Goal: Task Accomplishment & Management: Manage account settings

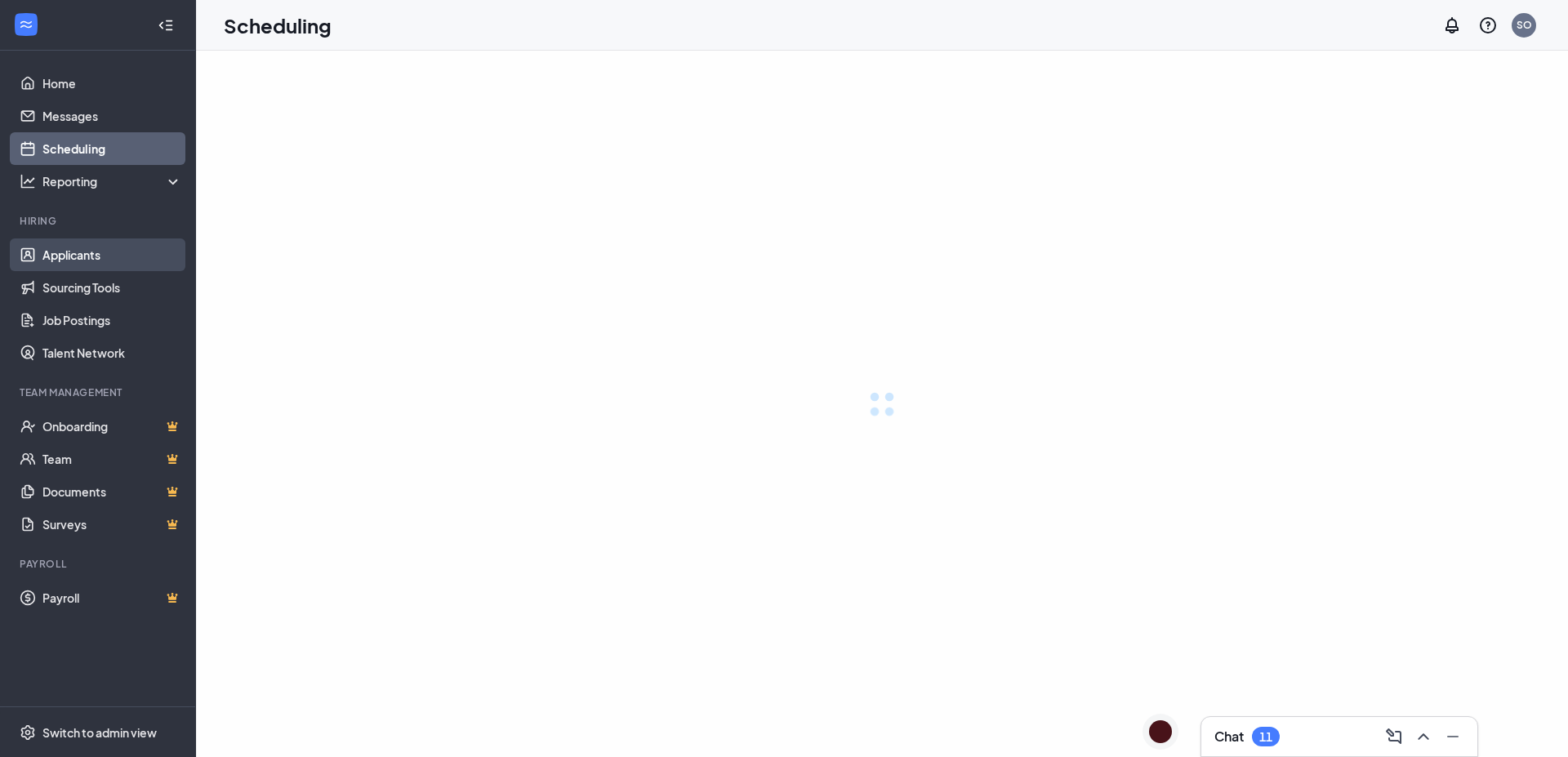
click at [84, 253] on link "Applicants" at bounding box center [112, 254] width 140 height 33
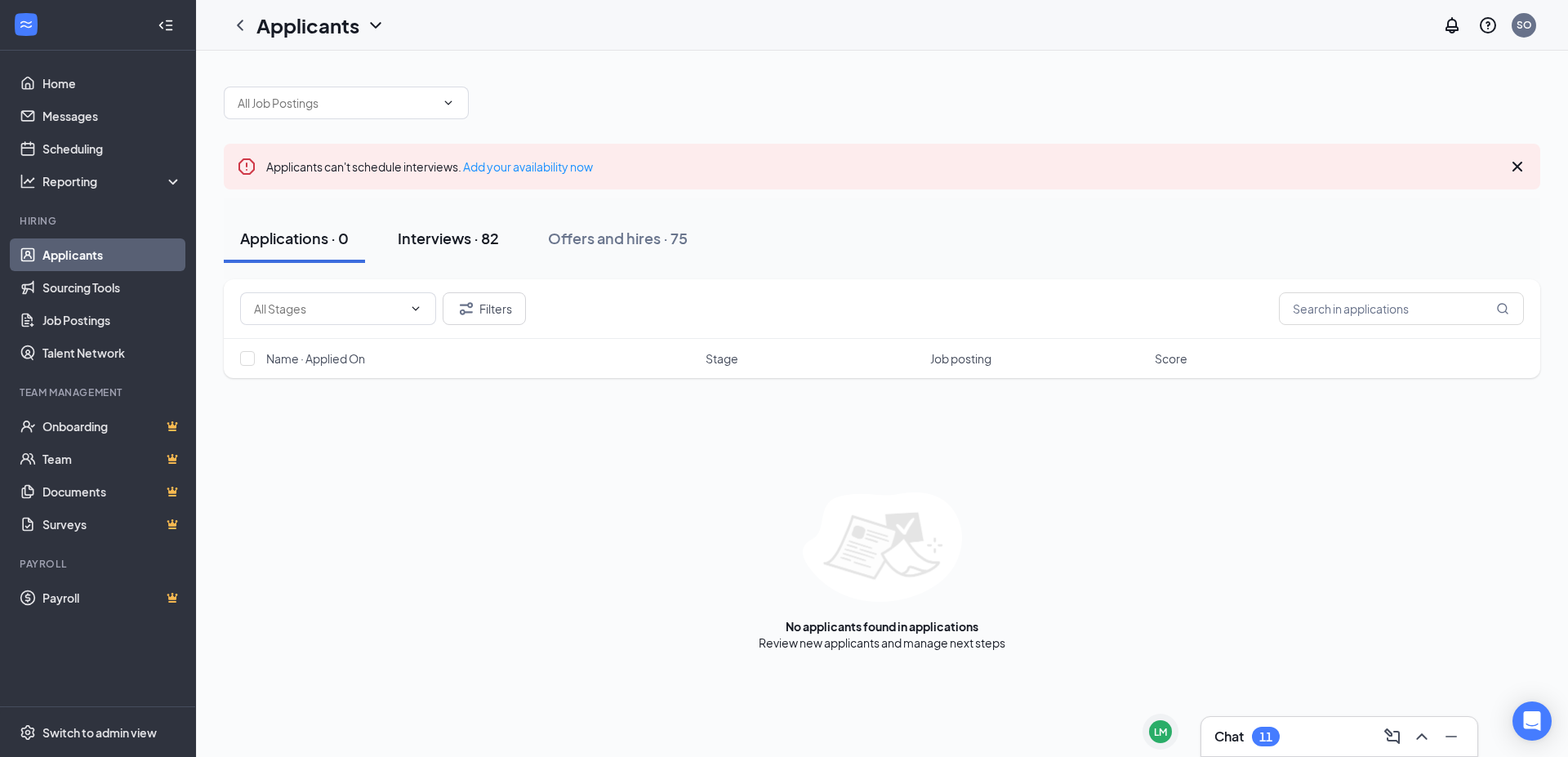
click at [461, 242] on div "Interviews · 82" at bounding box center [448, 238] width 101 height 20
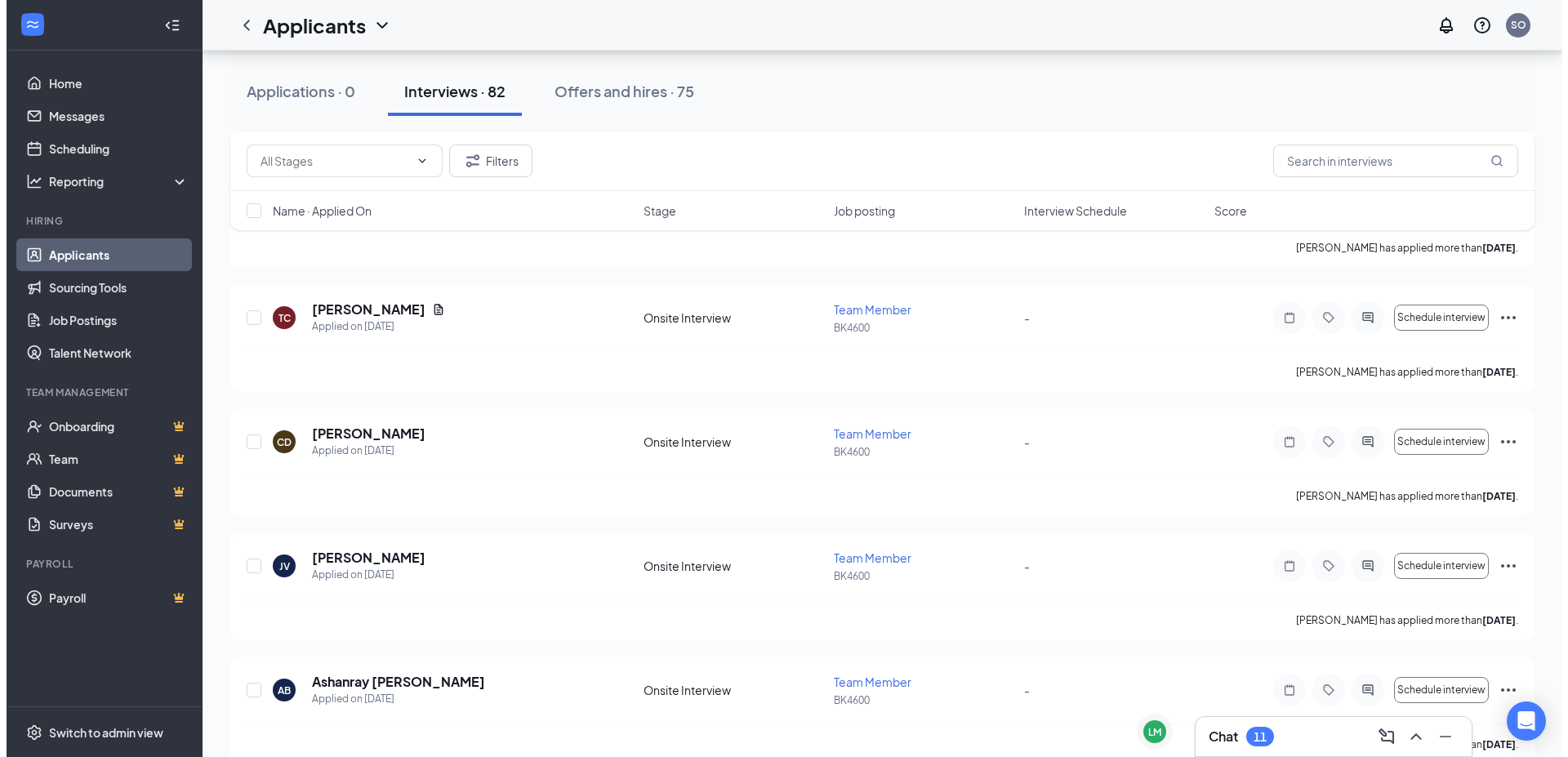
scroll to position [6862, 0]
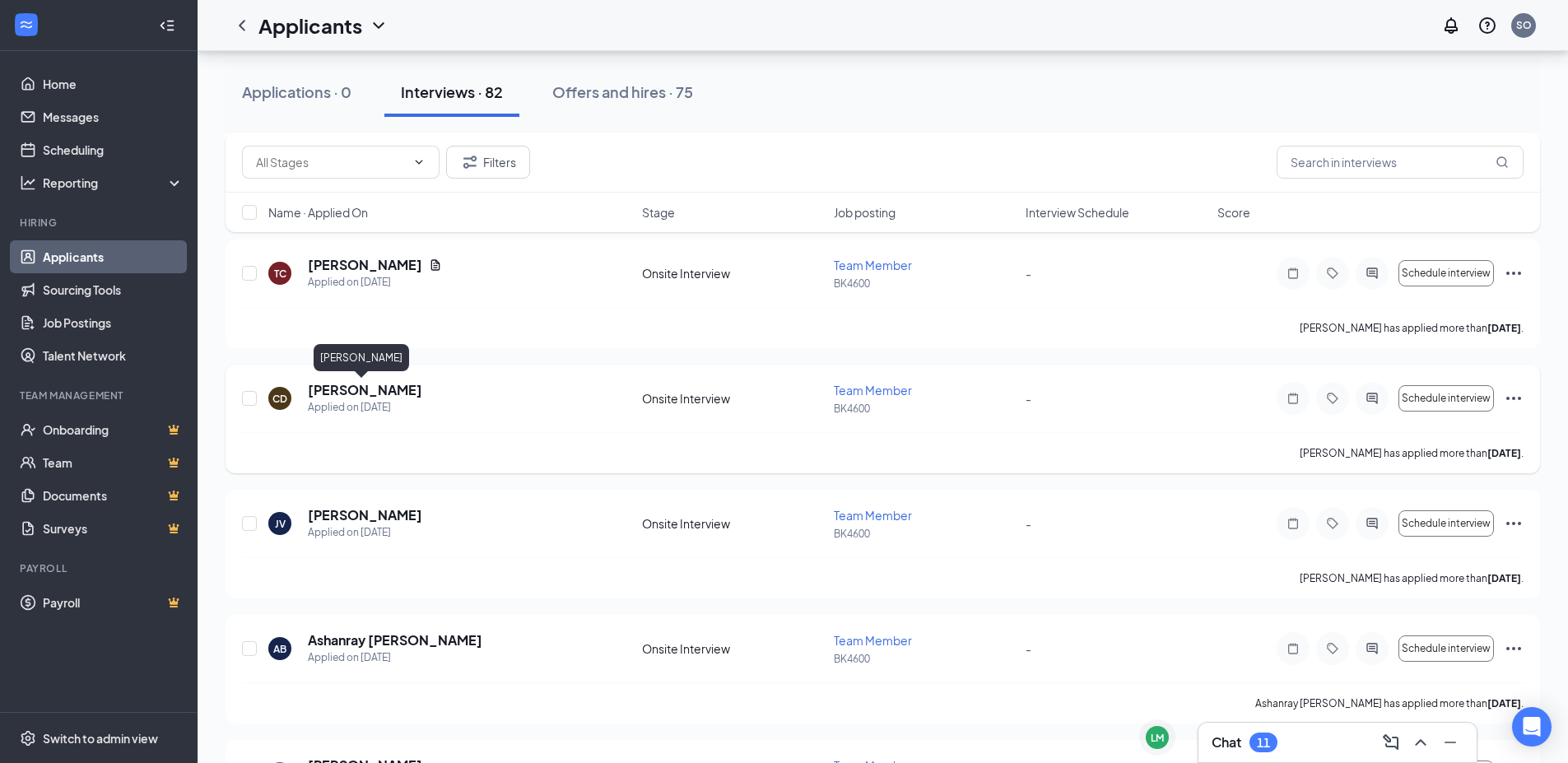
click at [358, 392] on h5 "Carrie Dunlap" at bounding box center [365, 390] width 114 height 18
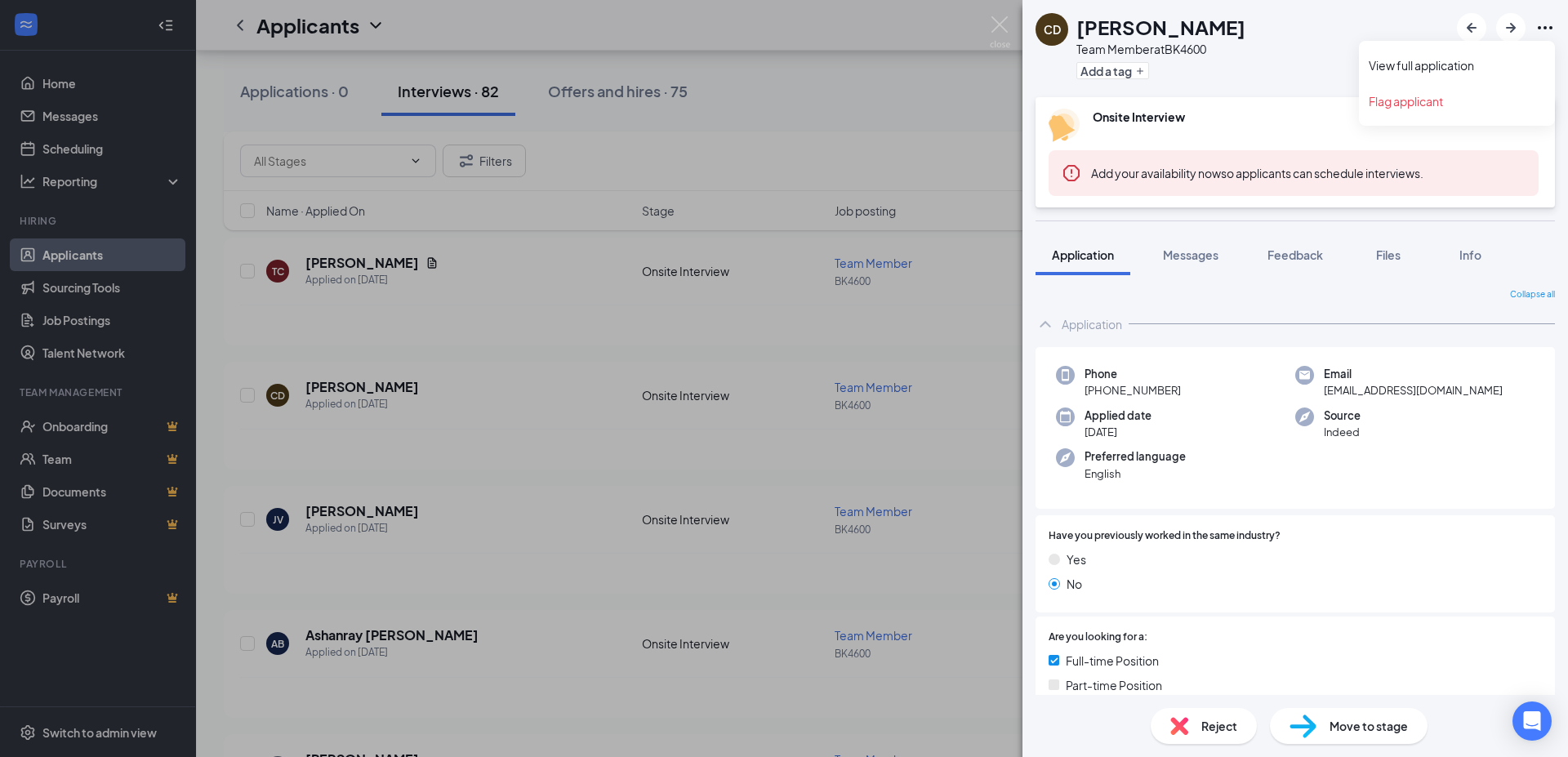
click at [1542, 31] on icon "Ellipses" at bounding box center [1545, 27] width 19 height 19
click at [1396, 72] on link "View full application" at bounding box center [1457, 64] width 176 height 16
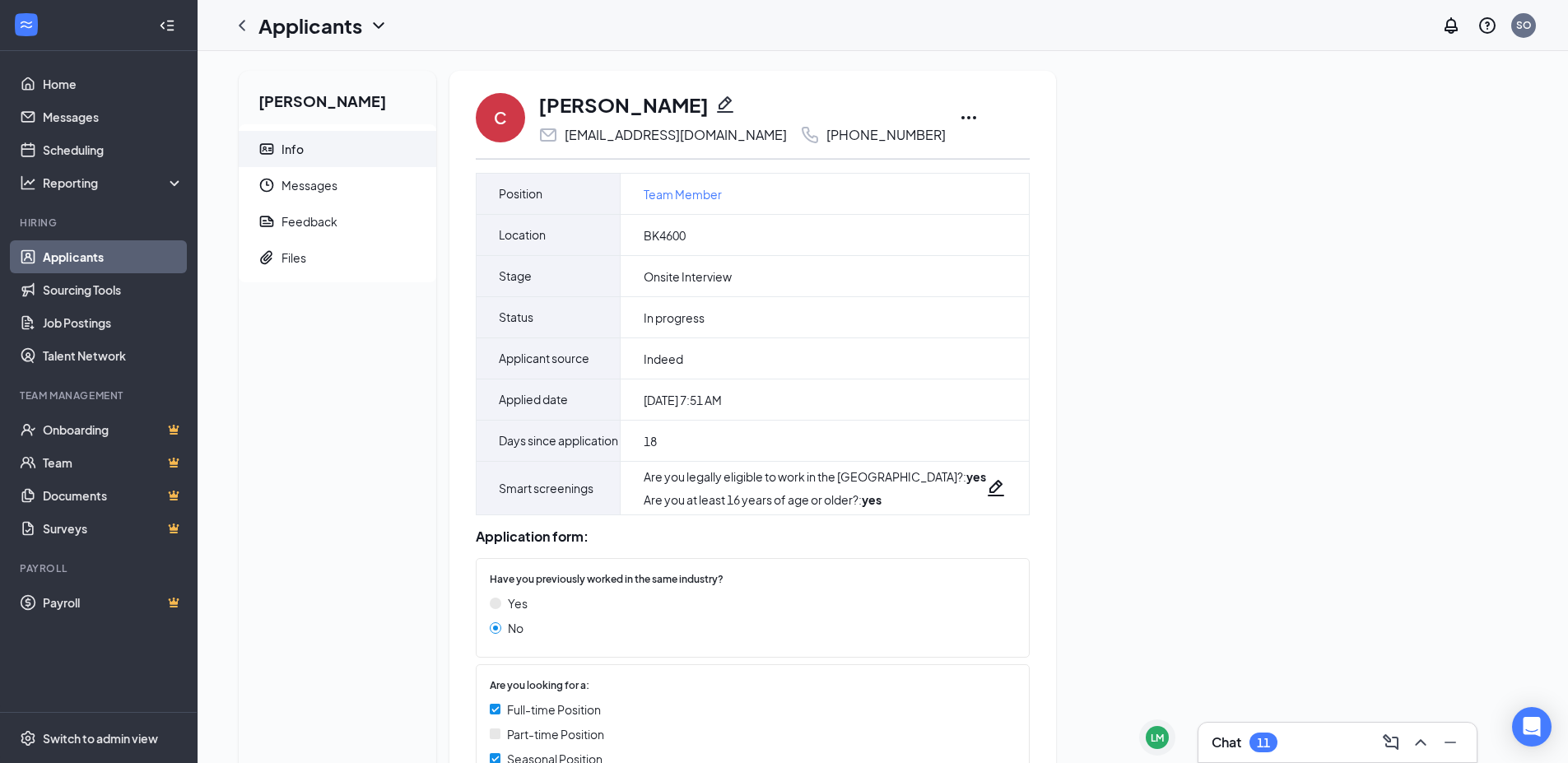
click at [962, 117] on icon "Ellipses" at bounding box center [968, 118] width 15 height 3
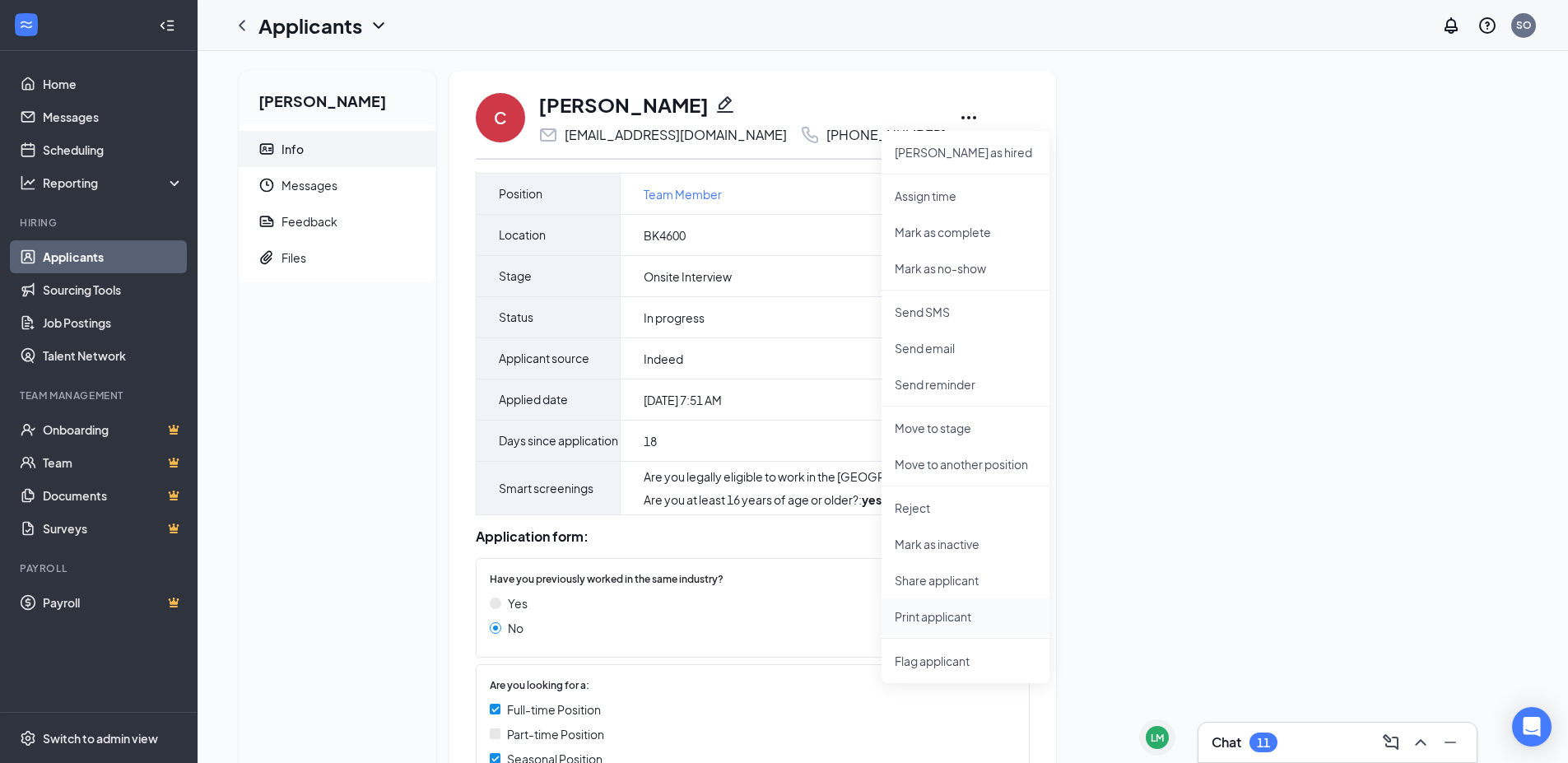
click at [958, 619] on p "Print applicant" at bounding box center [965, 616] width 142 height 16
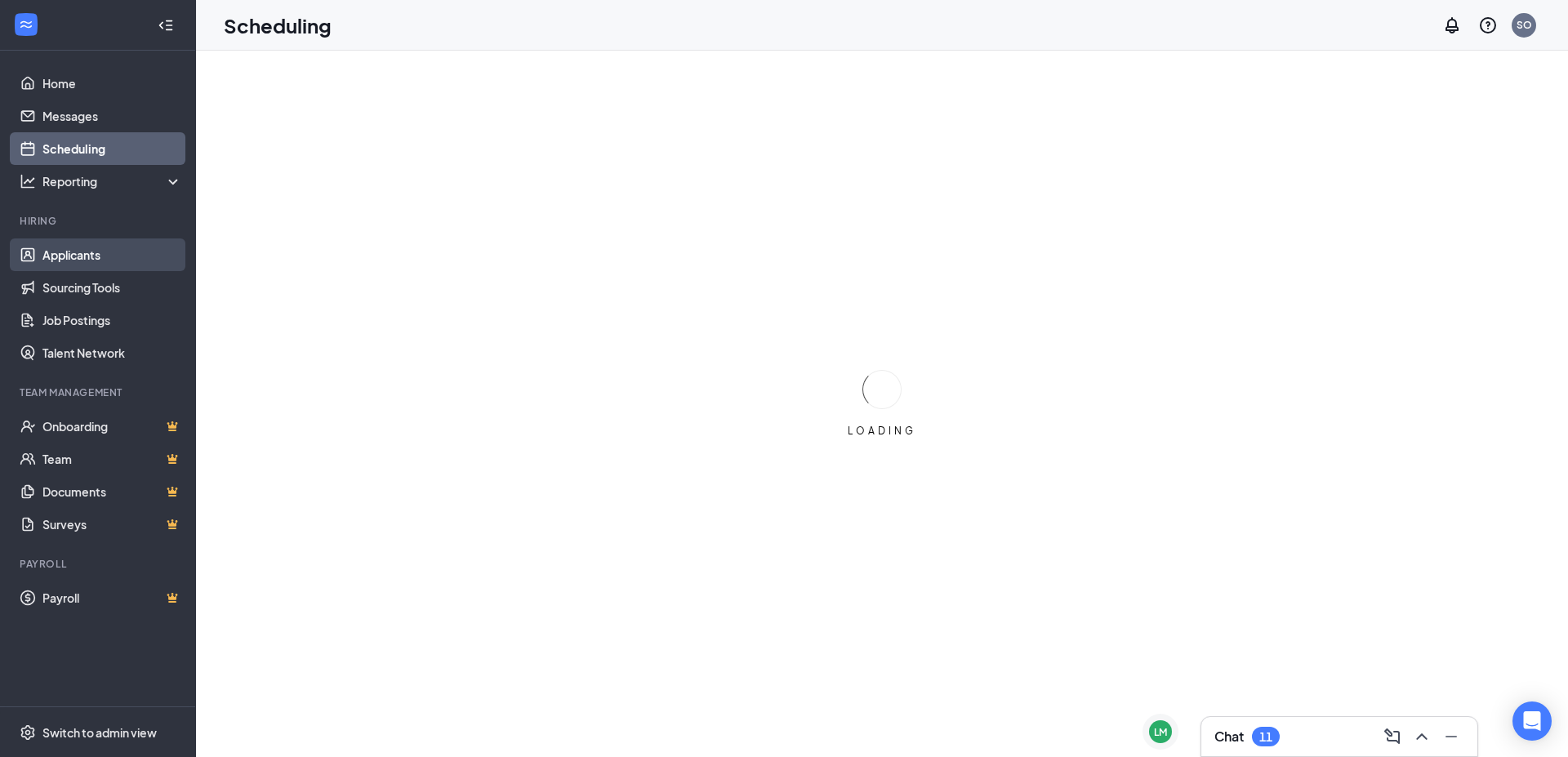
click at [133, 261] on link "Applicants" at bounding box center [112, 254] width 140 height 33
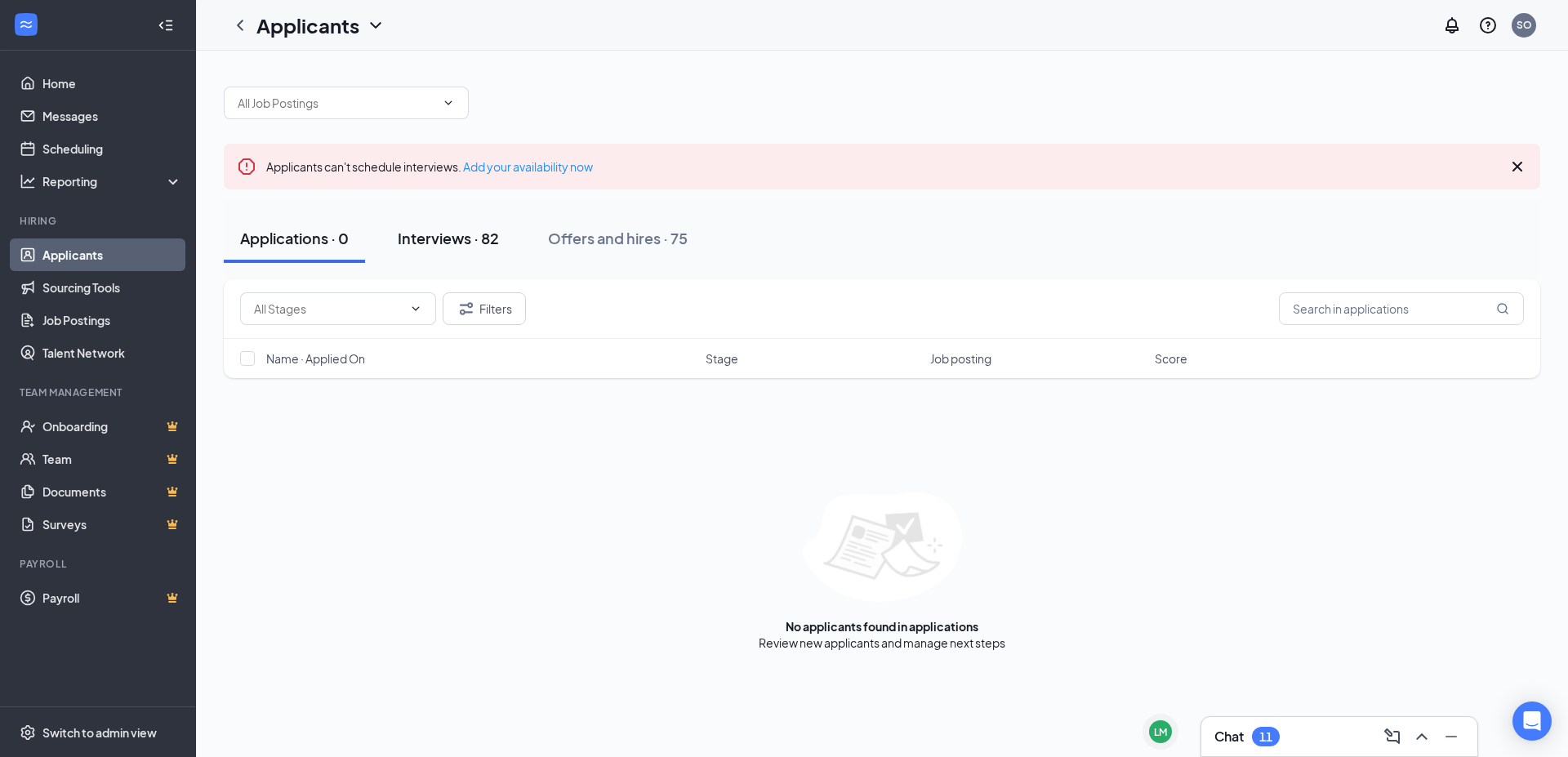
click at [485, 241] on div "Interviews · 82" at bounding box center [448, 238] width 101 height 20
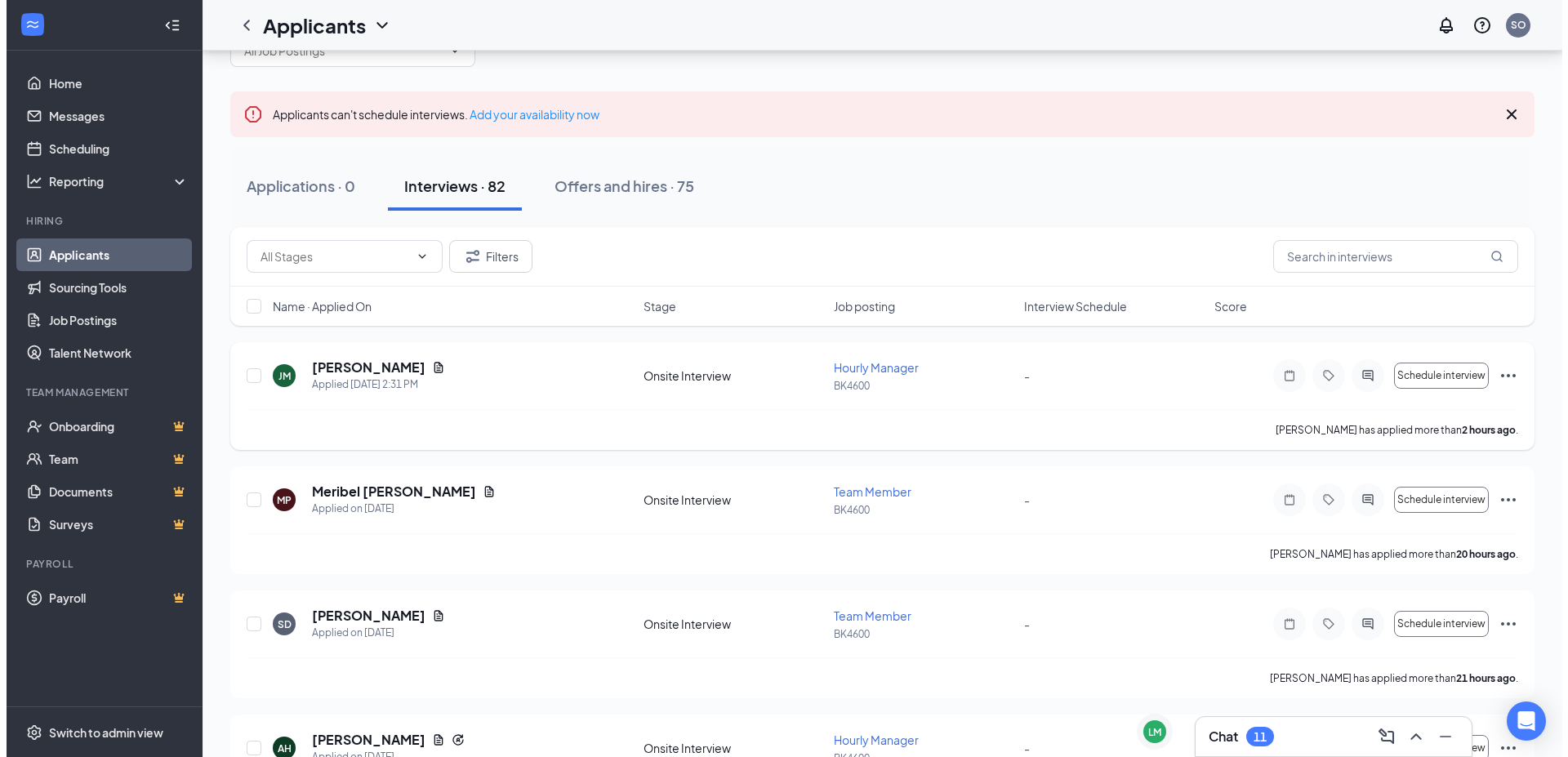
scroll to position [81, 0]
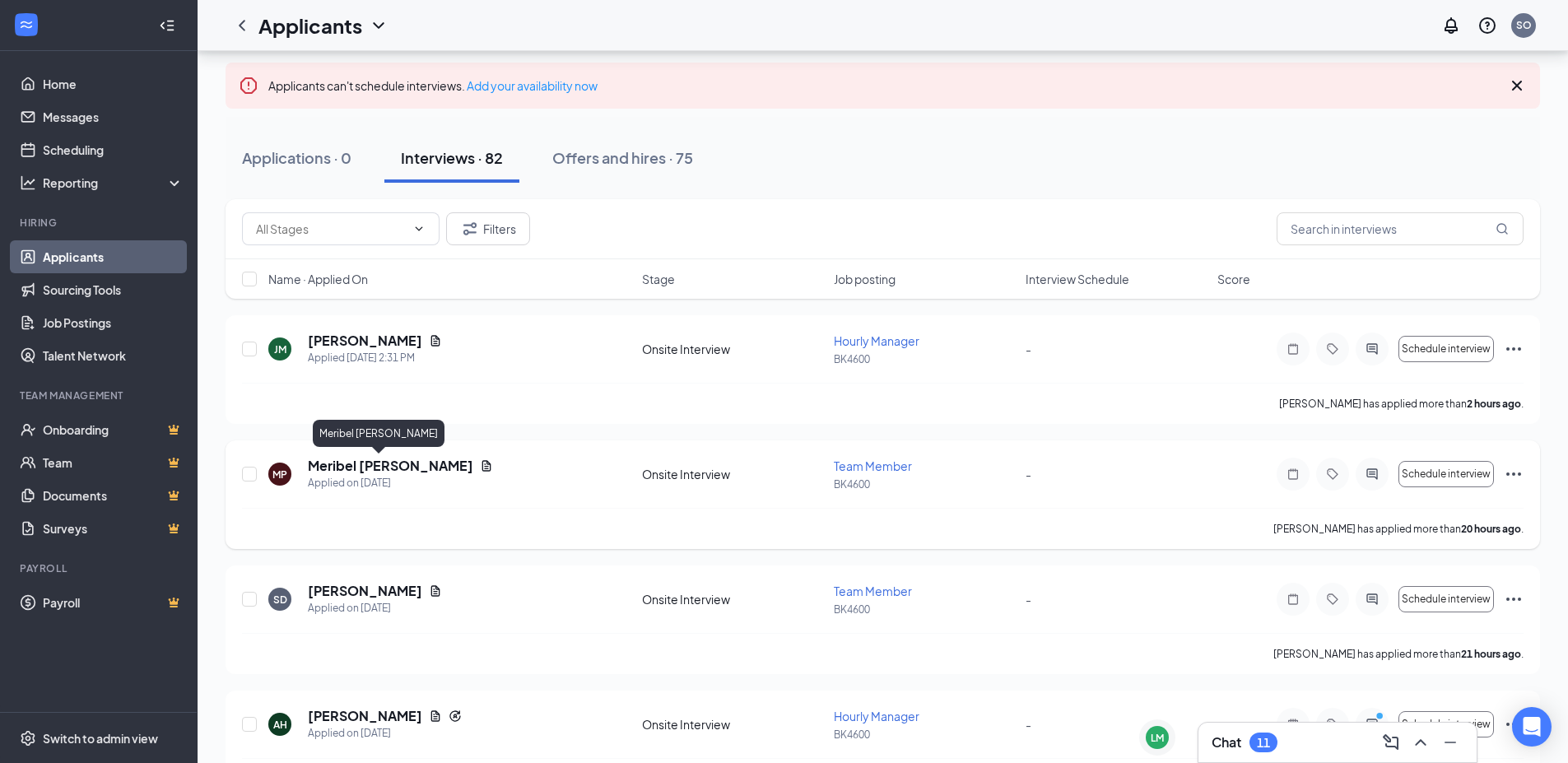
click at [354, 467] on h5 "Meribel [PERSON_NAME]" at bounding box center [390, 466] width 166 height 18
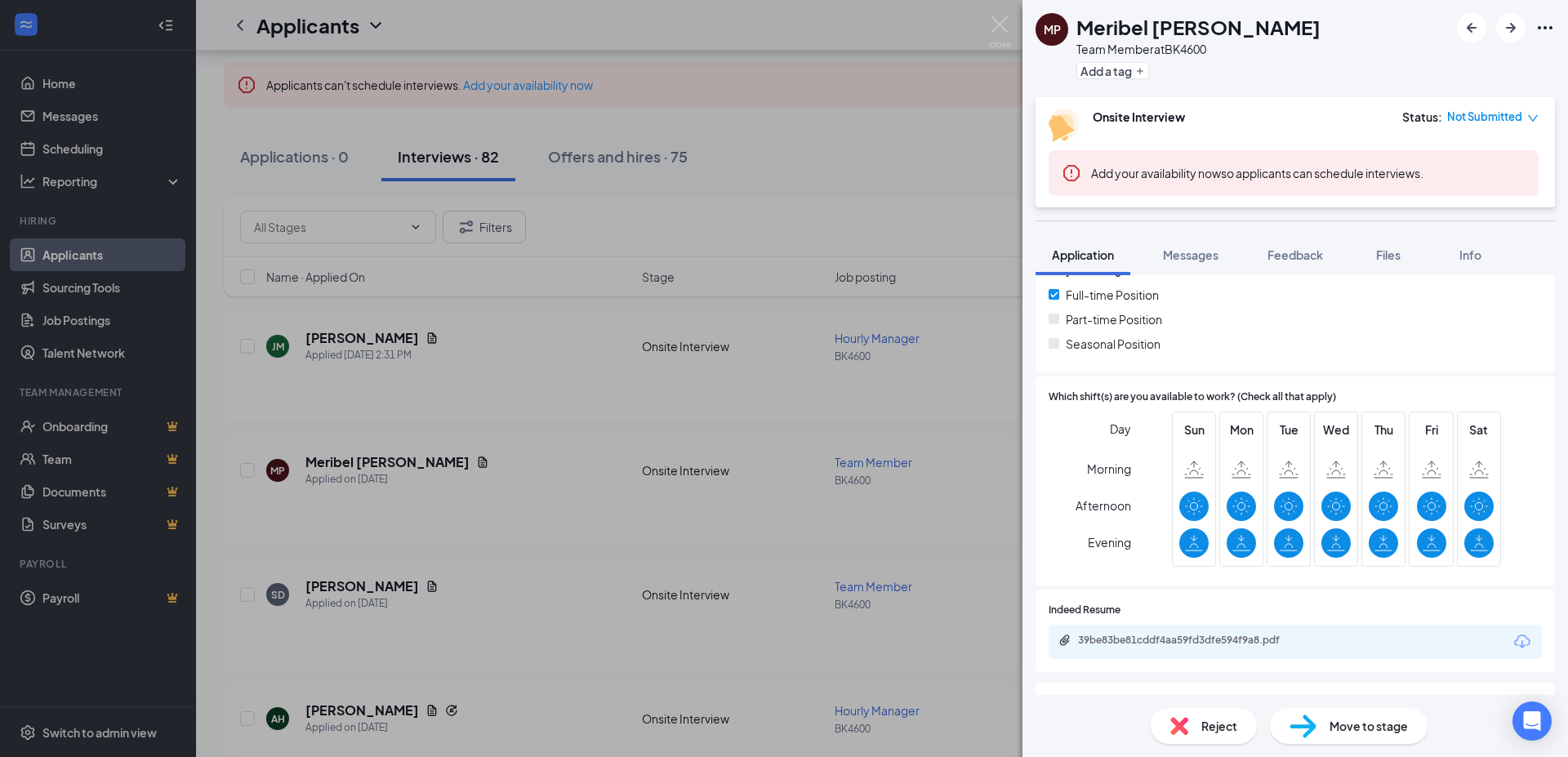
scroll to position [320, 0]
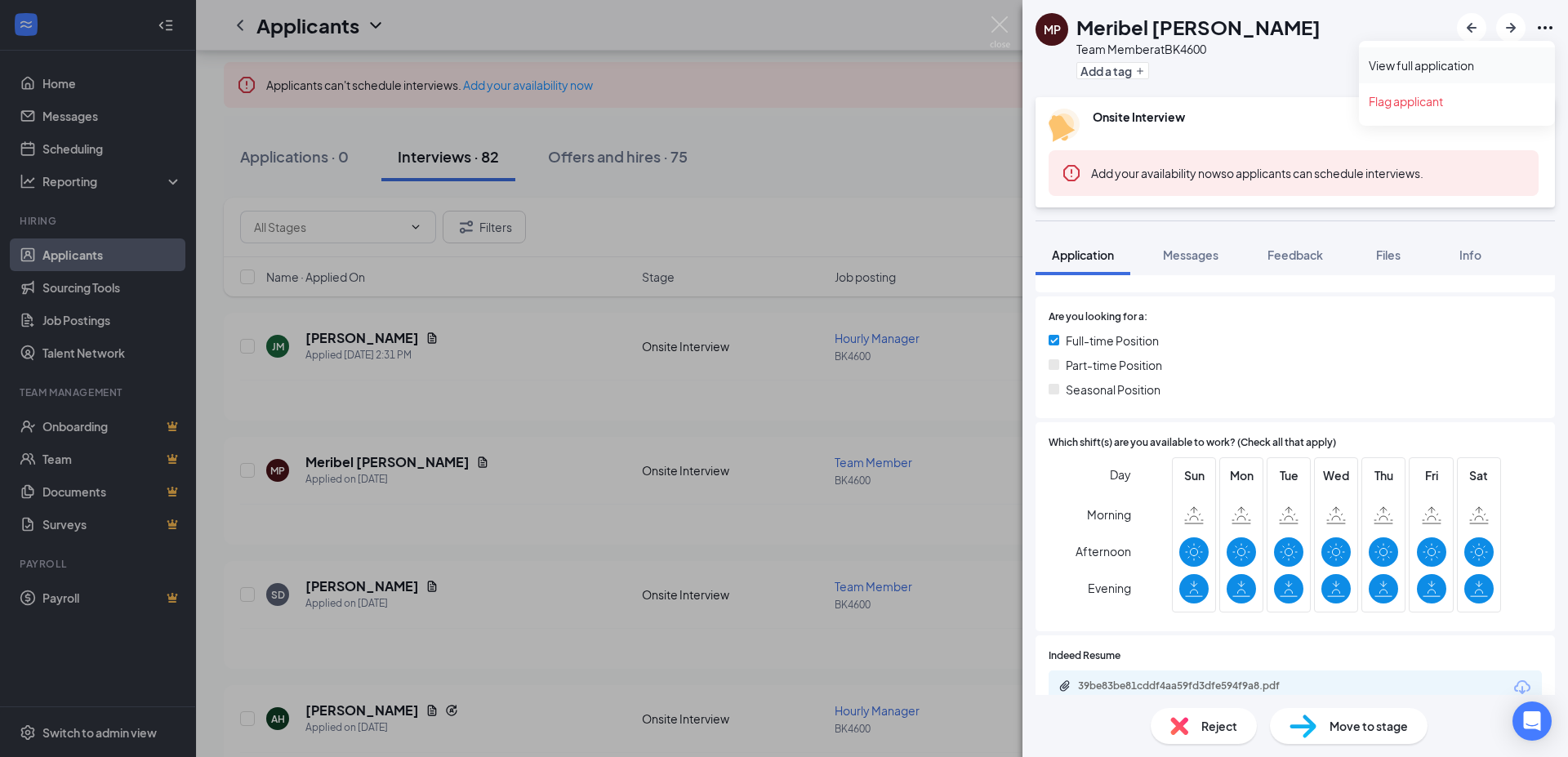
click at [1438, 73] on link "View full application" at bounding box center [1457, 64] width 176 height 16
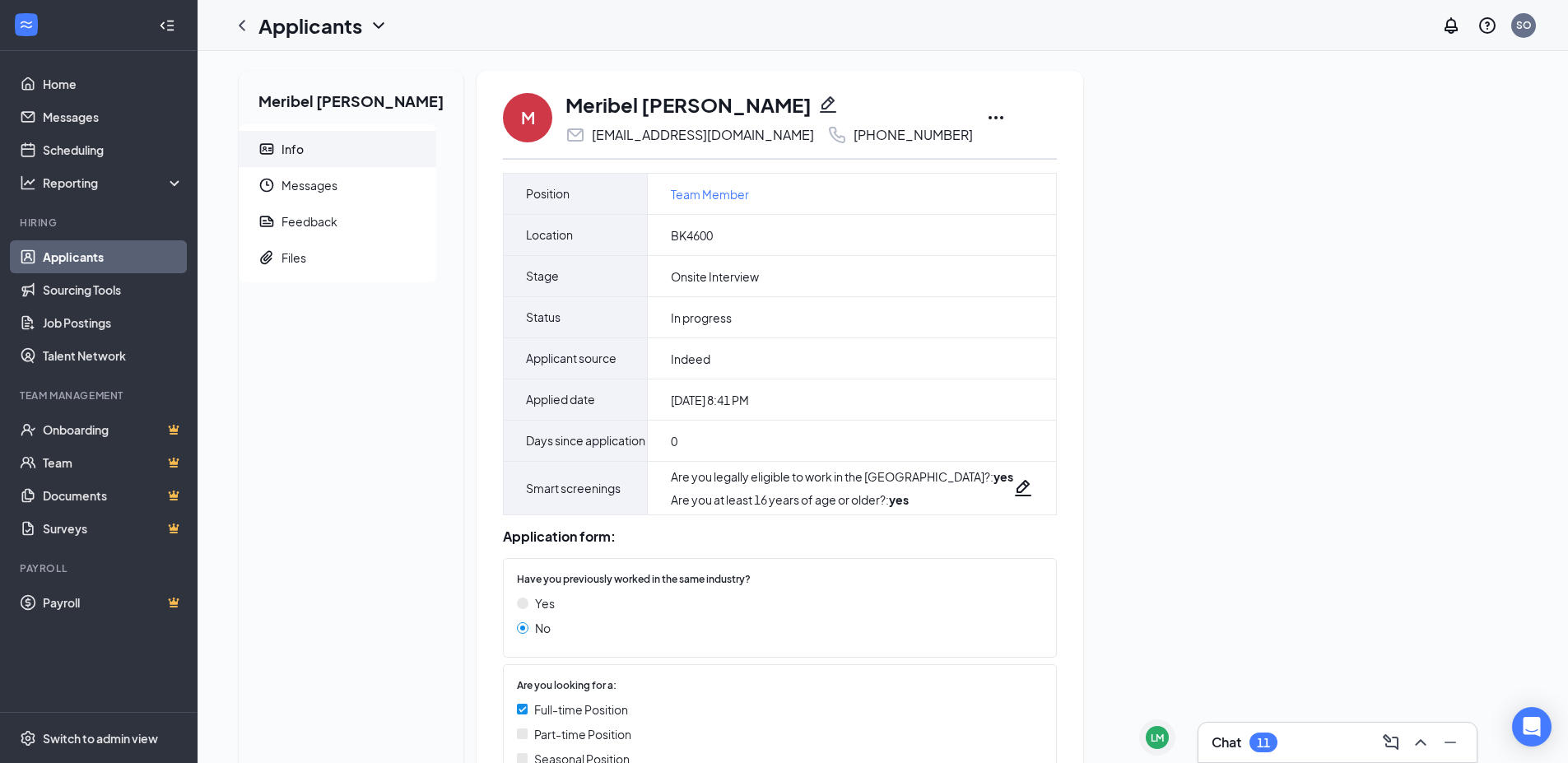
click at [986, 111] on icon "Ellipses" at bounding box center [995, 117] width 20 height 20
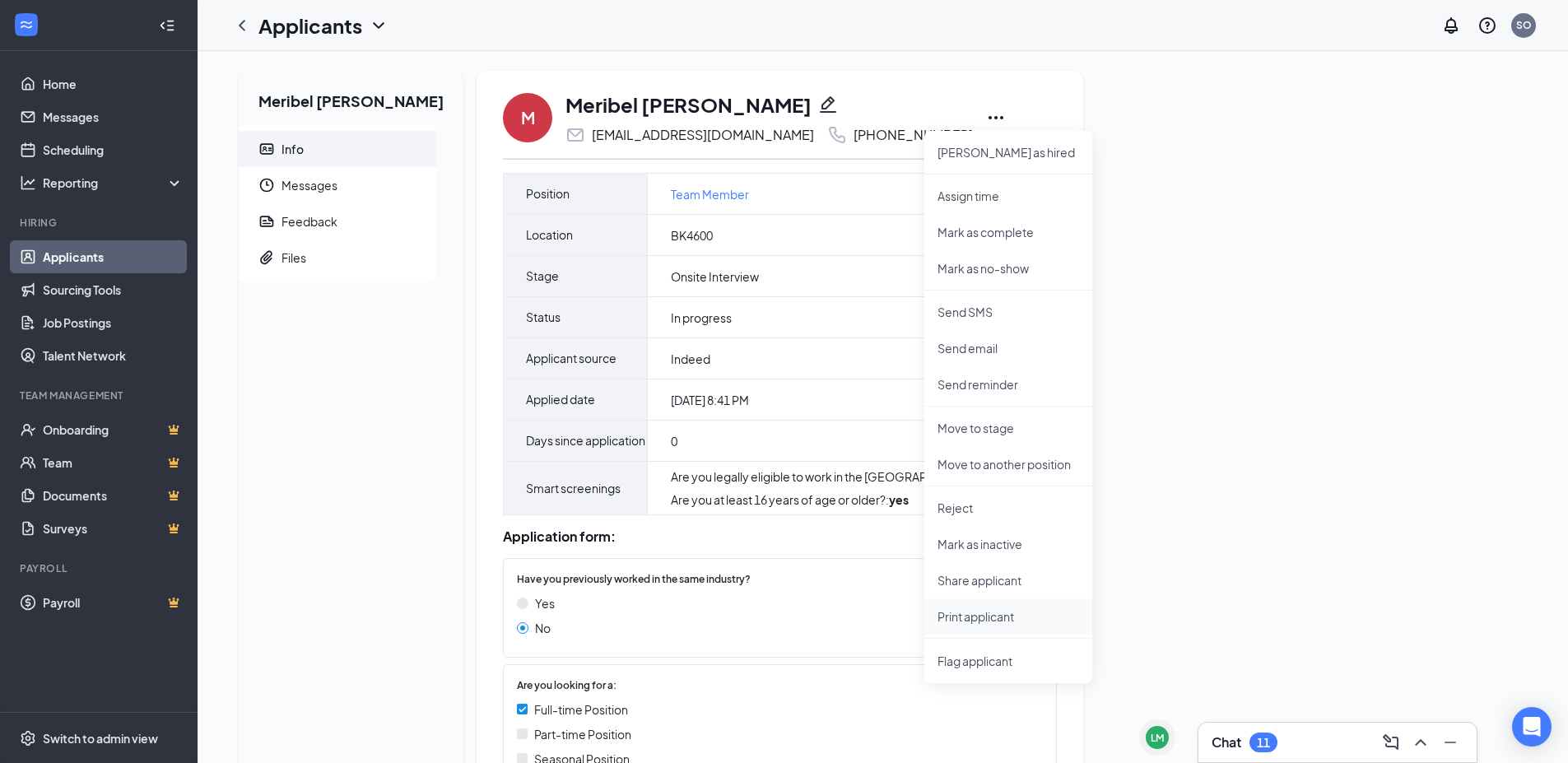
click at [984, 626] on li "Print applicant" at bounding box center [1008, 617] width 168 height 36
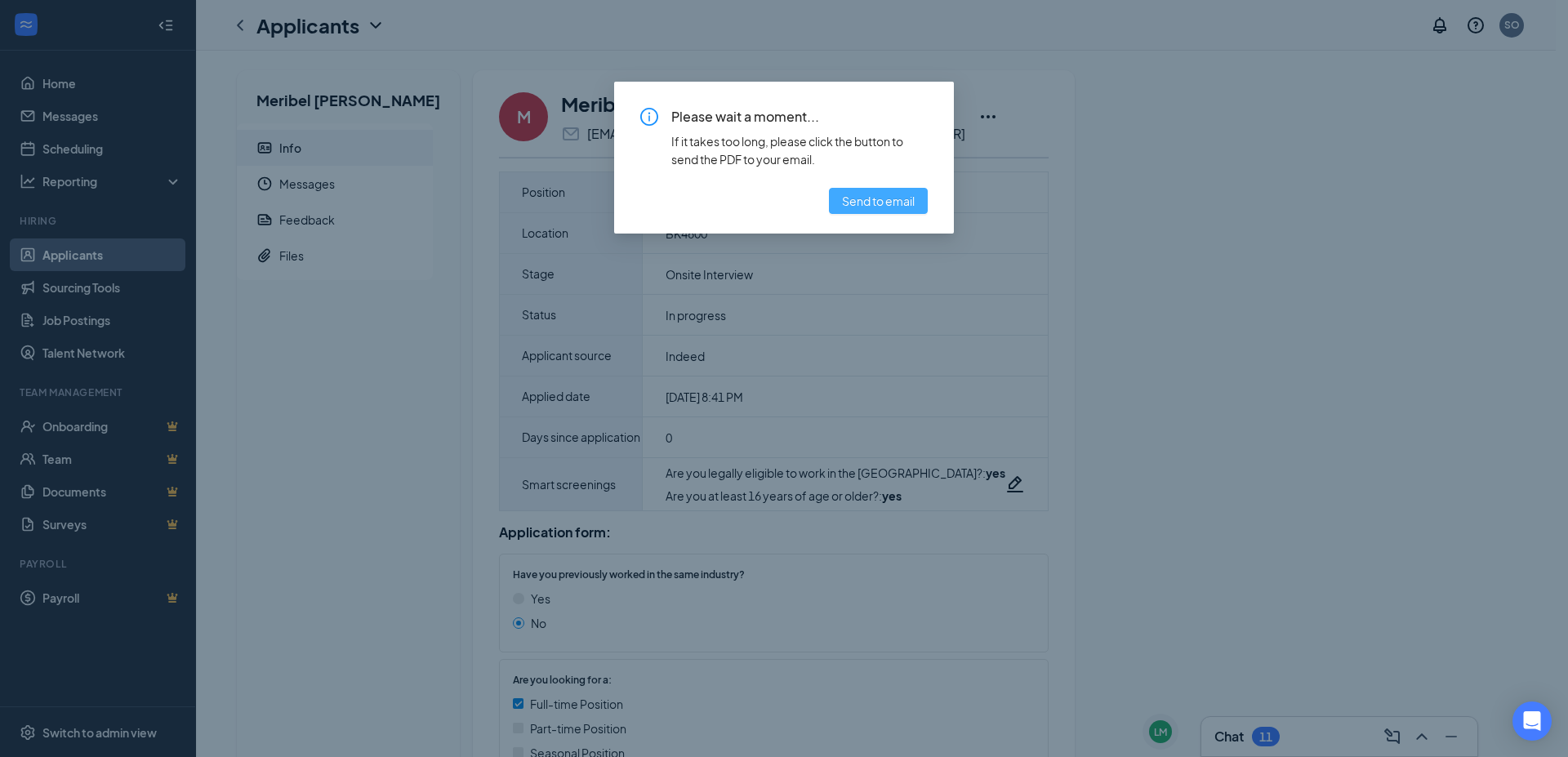
click at [883, 197] on span "Send to email" at bounding box center [879, 200] width 73 height 18
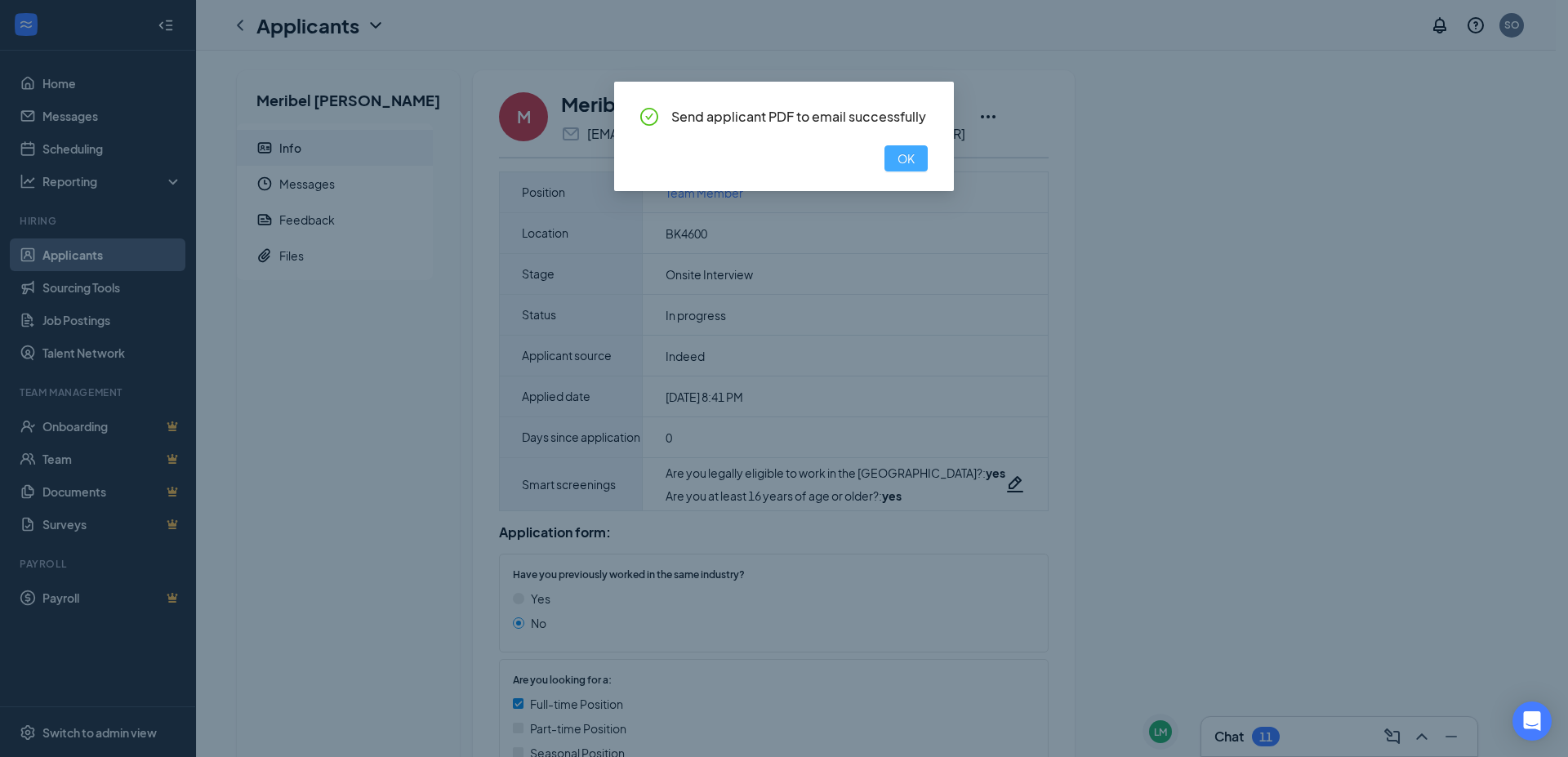
click at [909, 161] on span "OK" at bounding box center [906, 158] width 17 height 18
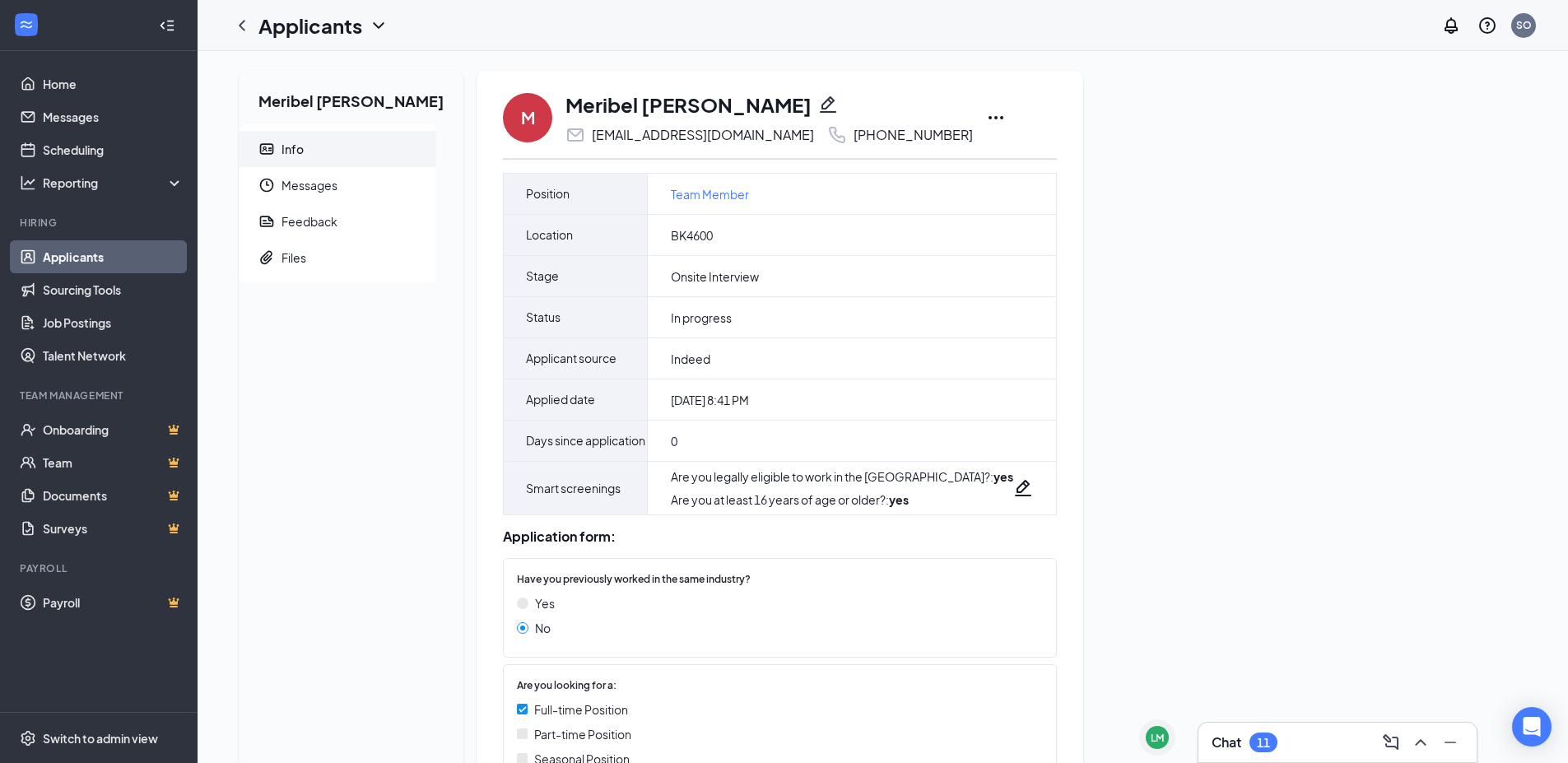
click at [986, 124] on icon "Ellipses" at bounding box center [995, 117] width 20 height 20
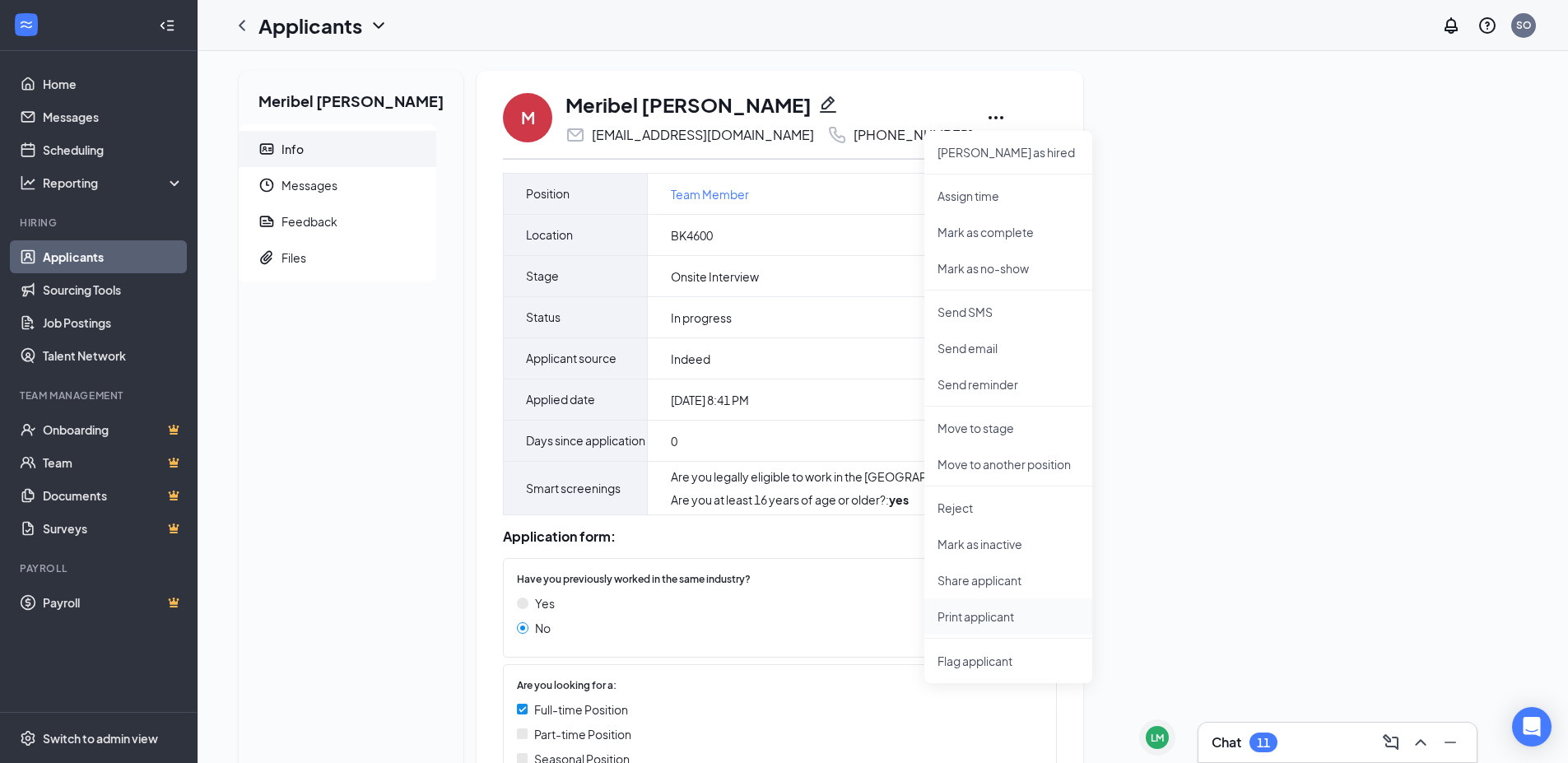
click at [970, 617] on p "Print applicant" at bounding box center [1009, 616] width 142 height 16
